Goal: Task Accomplishment & Management: Use online tool/utility

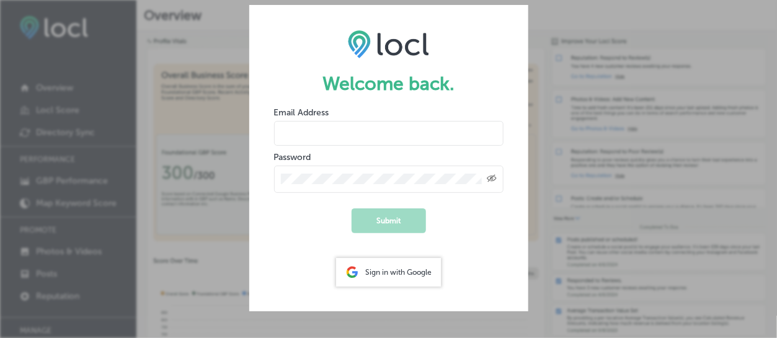
type input "[PERSON_NAME][EMAIL_ADDRESS][DOMAIN_NAME]"
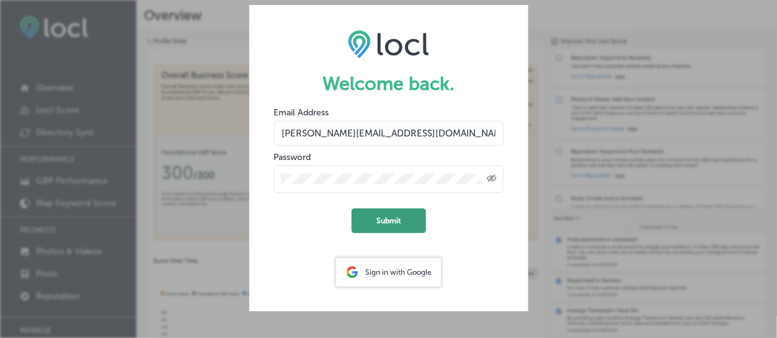
click at [398, 223] on button "Submit" at bounding box center [389, 220] width 74 height 25
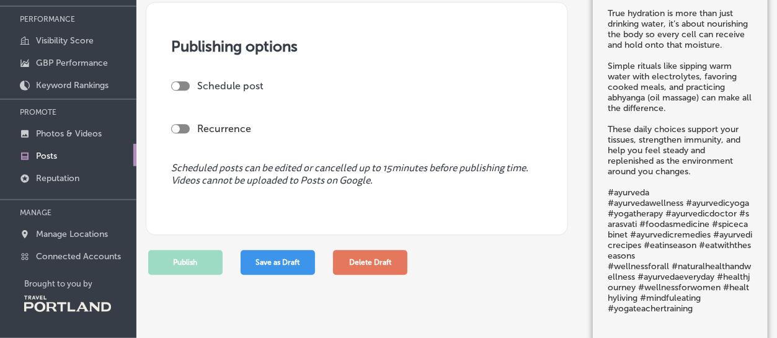
scroll to position [917, 0]
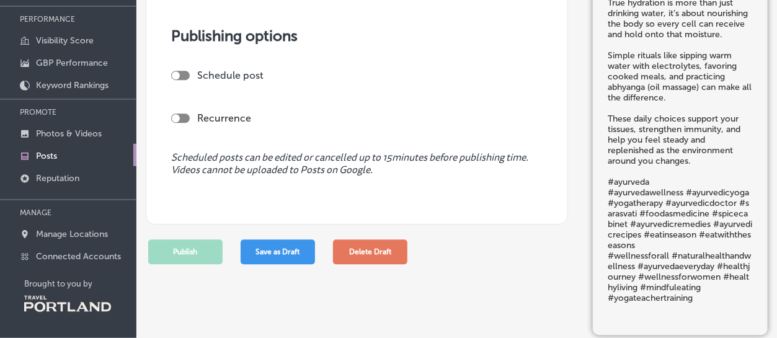
click at [185, 76] on div at bounding box center [180, 75] width 19 height 9
checkbox input "true"
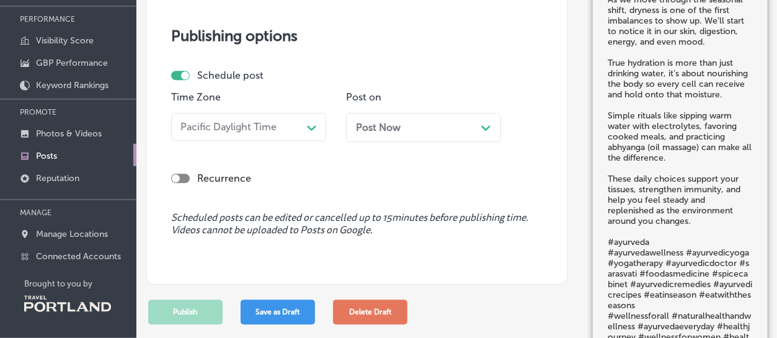
click at [491, 129] on div "Post Now Path Created with Sketch." at bounding box center [423, 127] width 155 height 29
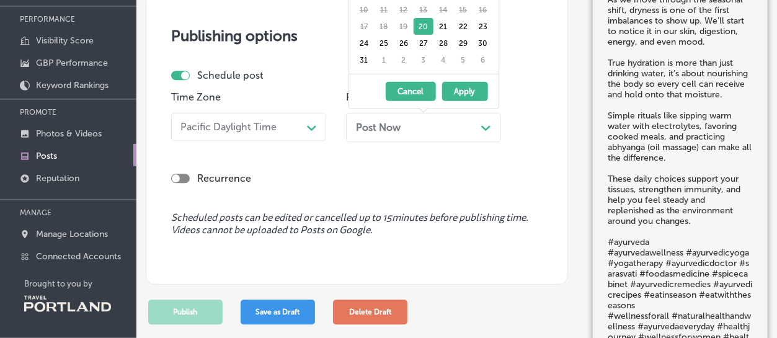
click at [470, 89] on button "Apply" at bounding box center [465, 91] width 46 height 19
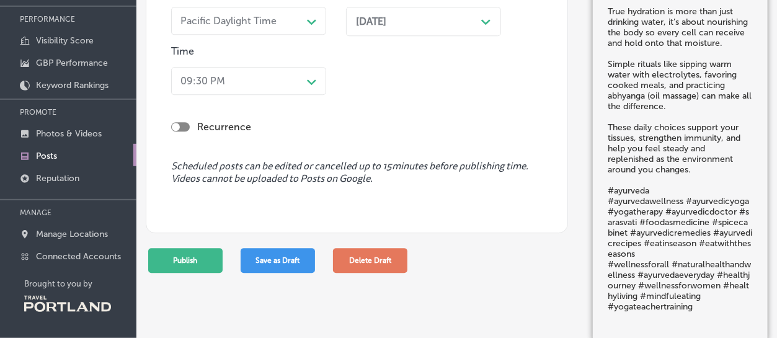
scroll to position [1104, 0]
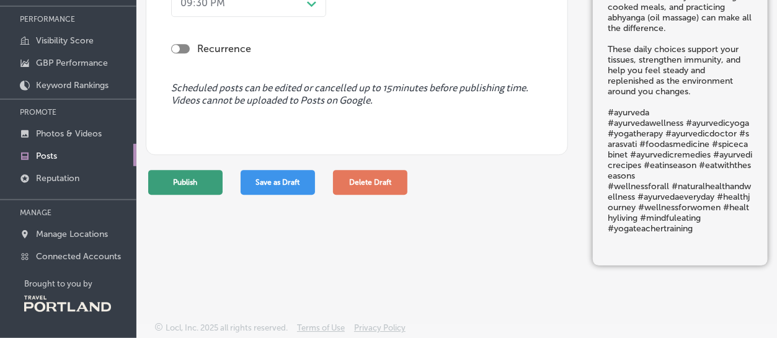
click at [169, 185] on button "Publish" at bounding box center [185, 182] width 74 height 25
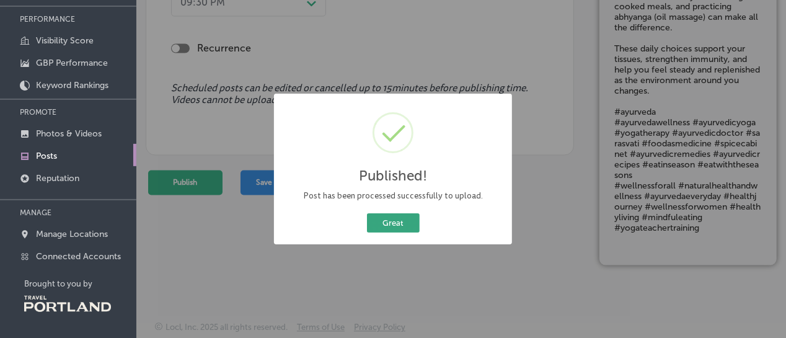
click at [379, 220] on button "Great" at bounding box center [393, 222] width 53 height 19
